Goal: Transaction & Acquisition: Purchase product/service

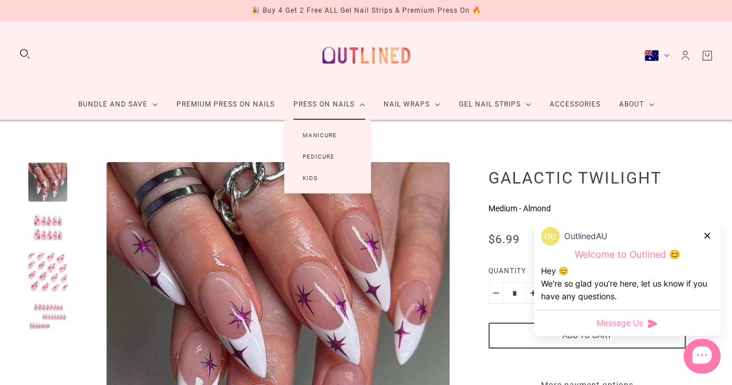
click at [329, 134] on link "Manicure" at bounding box center [319, 134] width 71 height 21
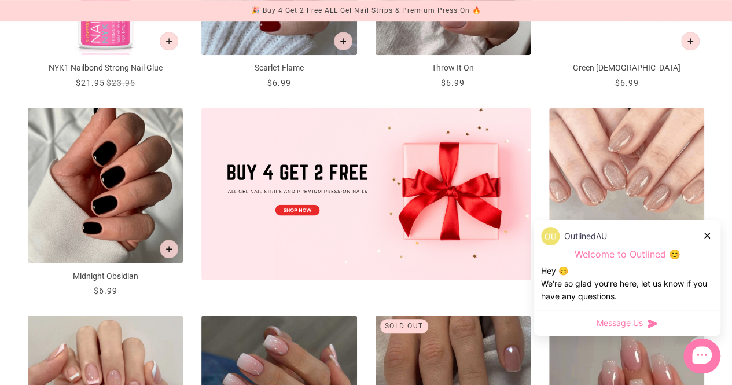
scroll to position [340, 0]
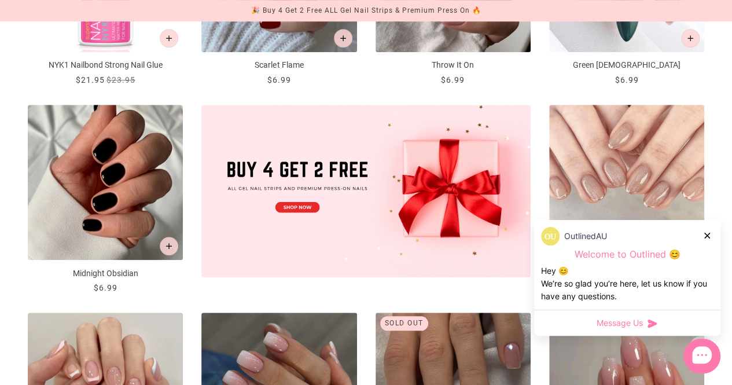
click at [705, 237] on icon at bounding box center [707, 236] width 6 height 6
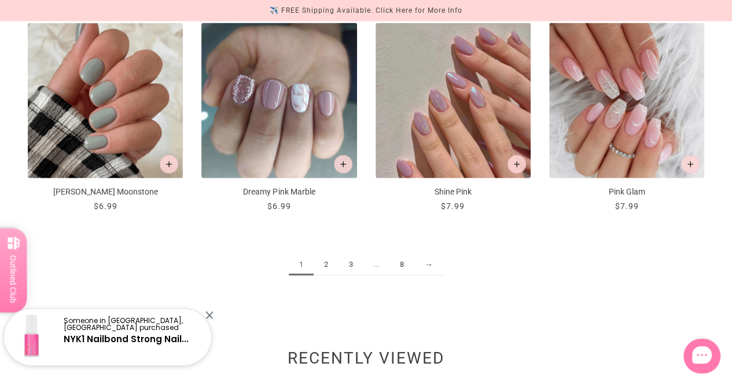
scroll to position [1257, 0]
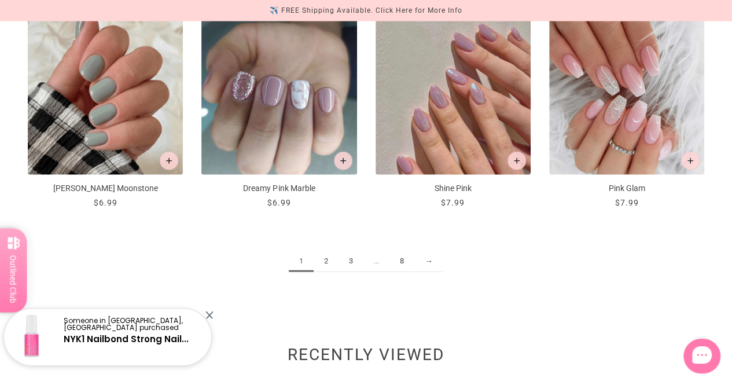
click at [335, 256] on link "2" at bounding box center [326, 261] width 25 height 21
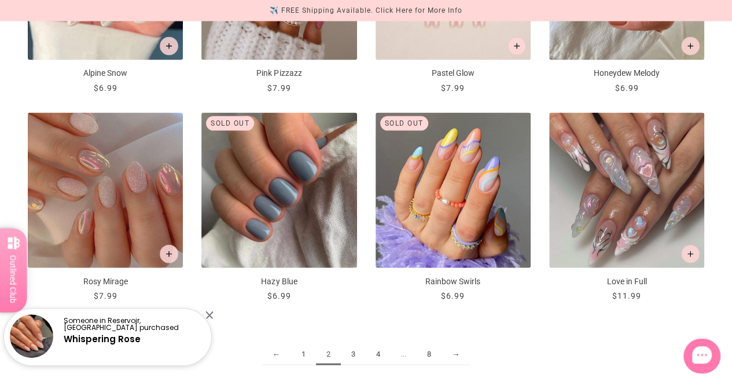
scroll to position [1197, 0]
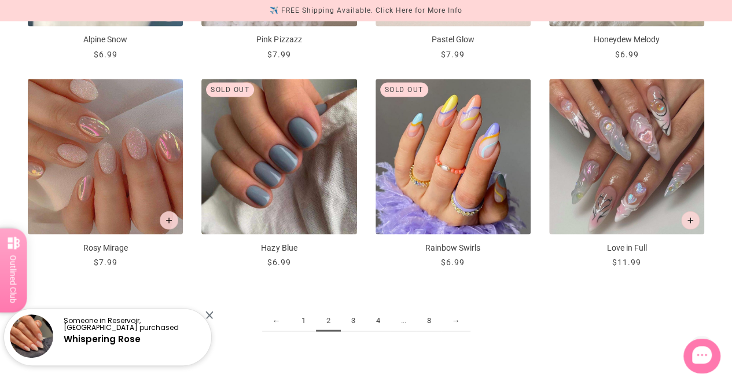
click at [359, 316] on link "3" at bounding box center [353, 320] width 25 height 21
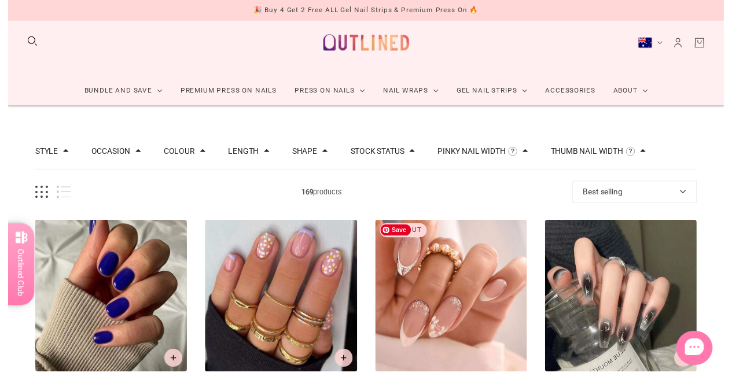
scroll to position [10, 0]
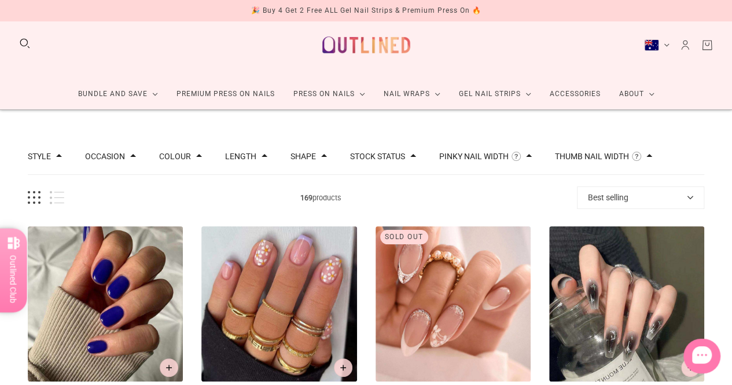
click at [234, 157] on button "Length" at bounding box center [240, 156] width 31 height 8
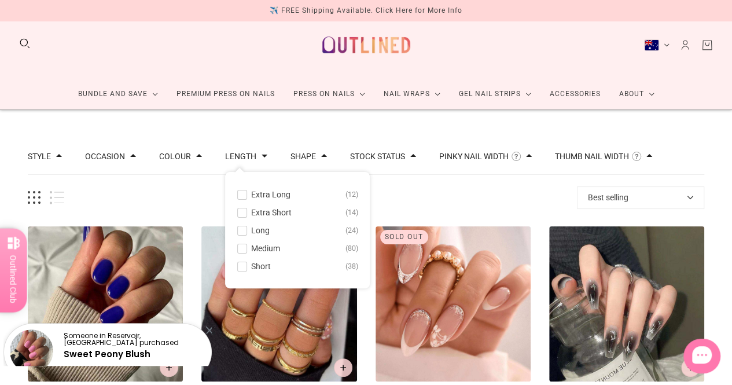
click at [243, 248] on span at bounding box center [242, 248] width 9 height 9
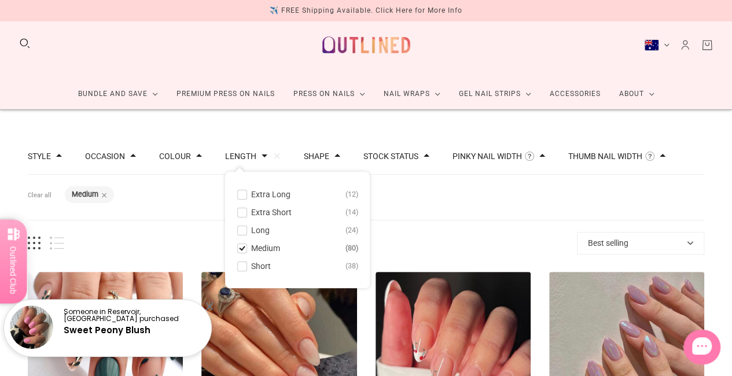
click at [240, 230] on span at bounding box center [242, 230] width 9 height 9
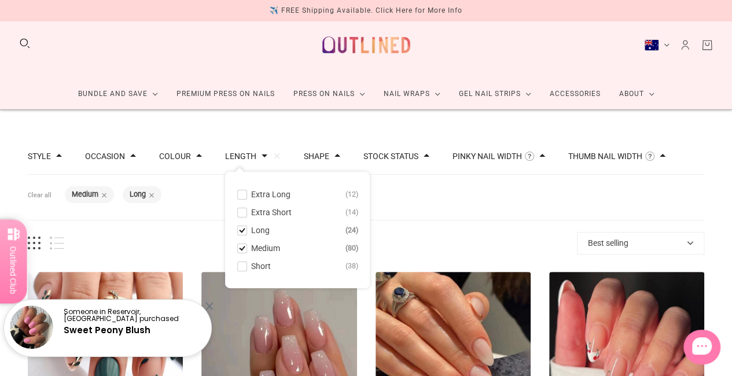
click at [399, 232] on div "104 products Best selling Best selling Relevance Date: New to Old Date: Old to …" at bounding box center [366, 243] width 677 height 23
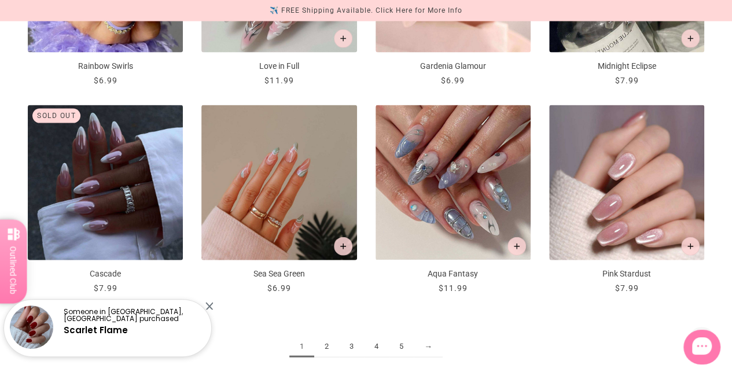
scroll to position [1220, 0]
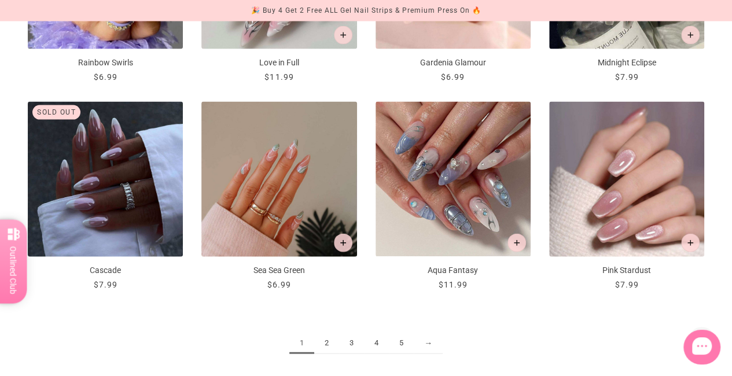
click at [332, 343] on link "2" at bounding box center [326, 343] width 25 height 21
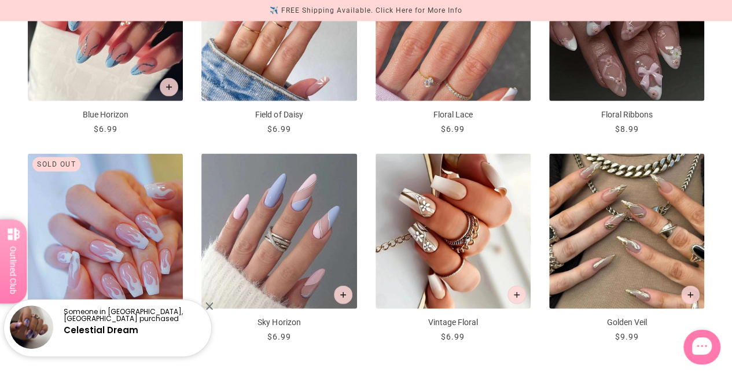
scroll to position [1169, 0]
